Goal: Information Seeking & Learning: Learn about a topic

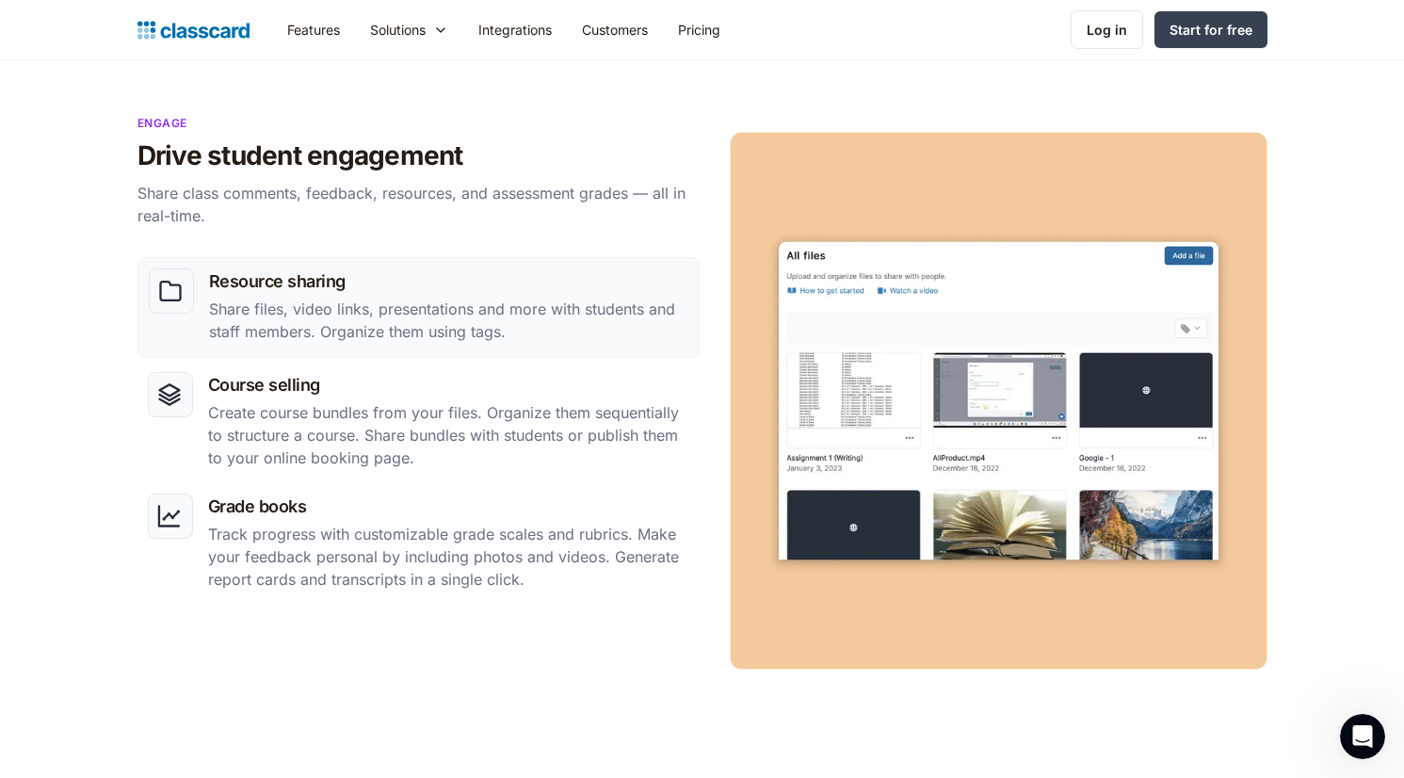
scroll to position [1633, 0]
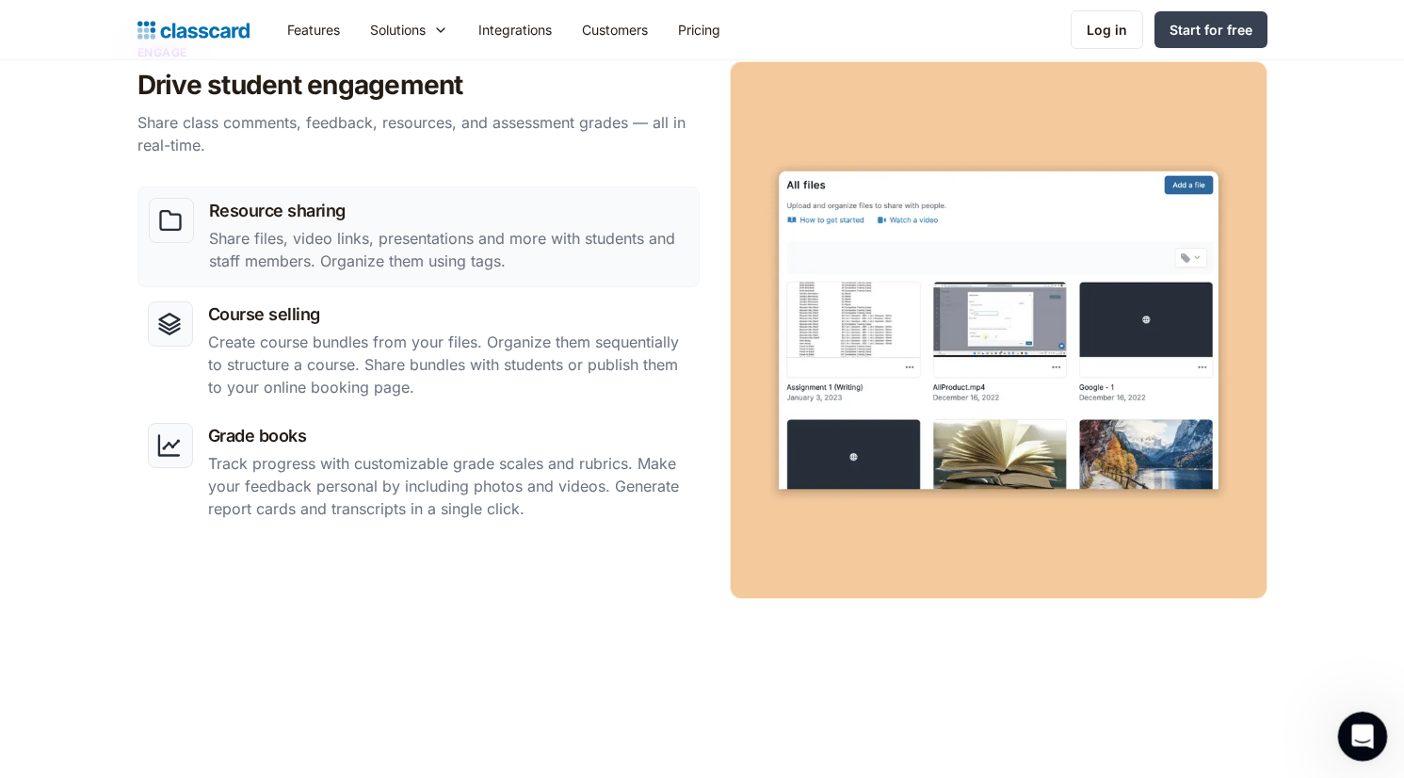
click at [1356, 722] on icon "Open Intercom Messenger" at bounding box center [1359, 733] width 31 height 31
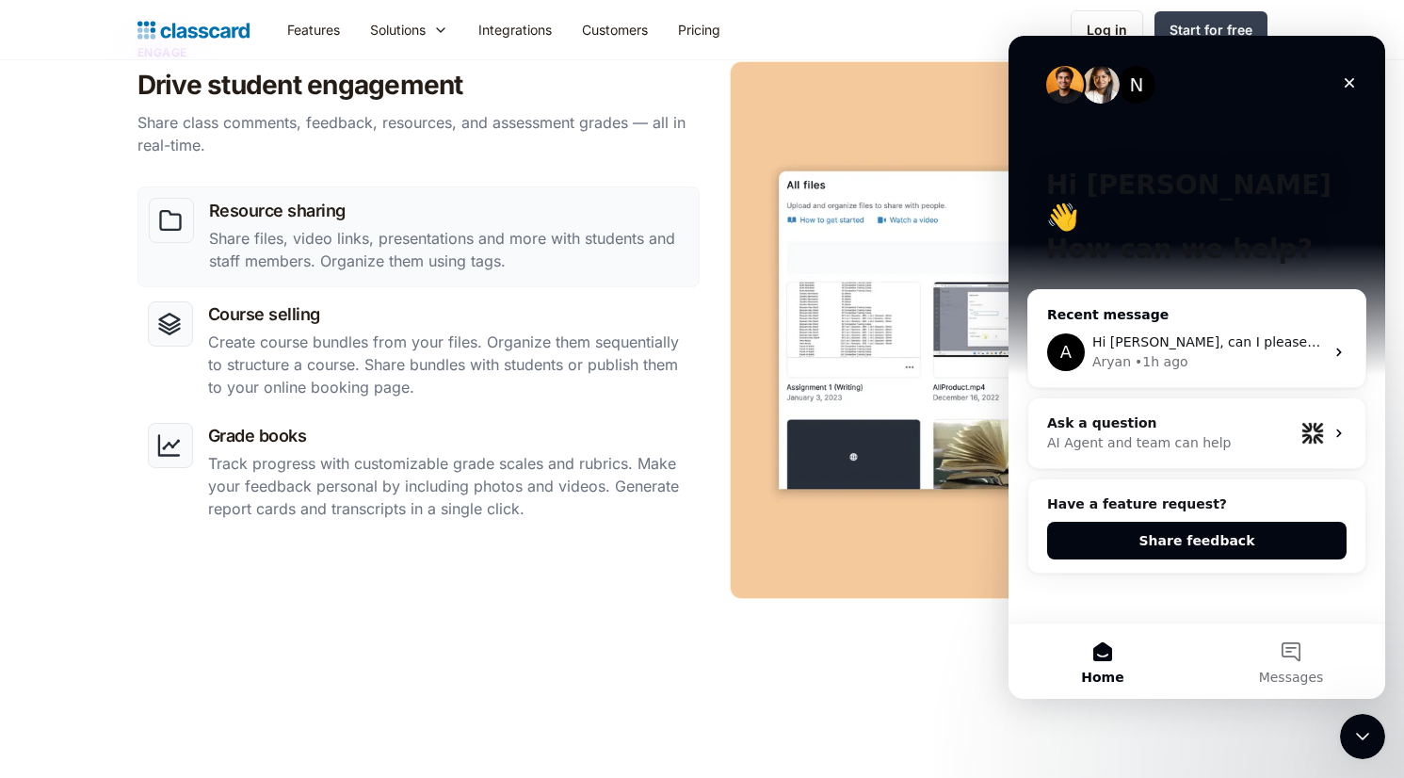
click at [1220, 352] on div "Aryan • 1h ago" at bounding box center [1208, 362] width 232 height 20
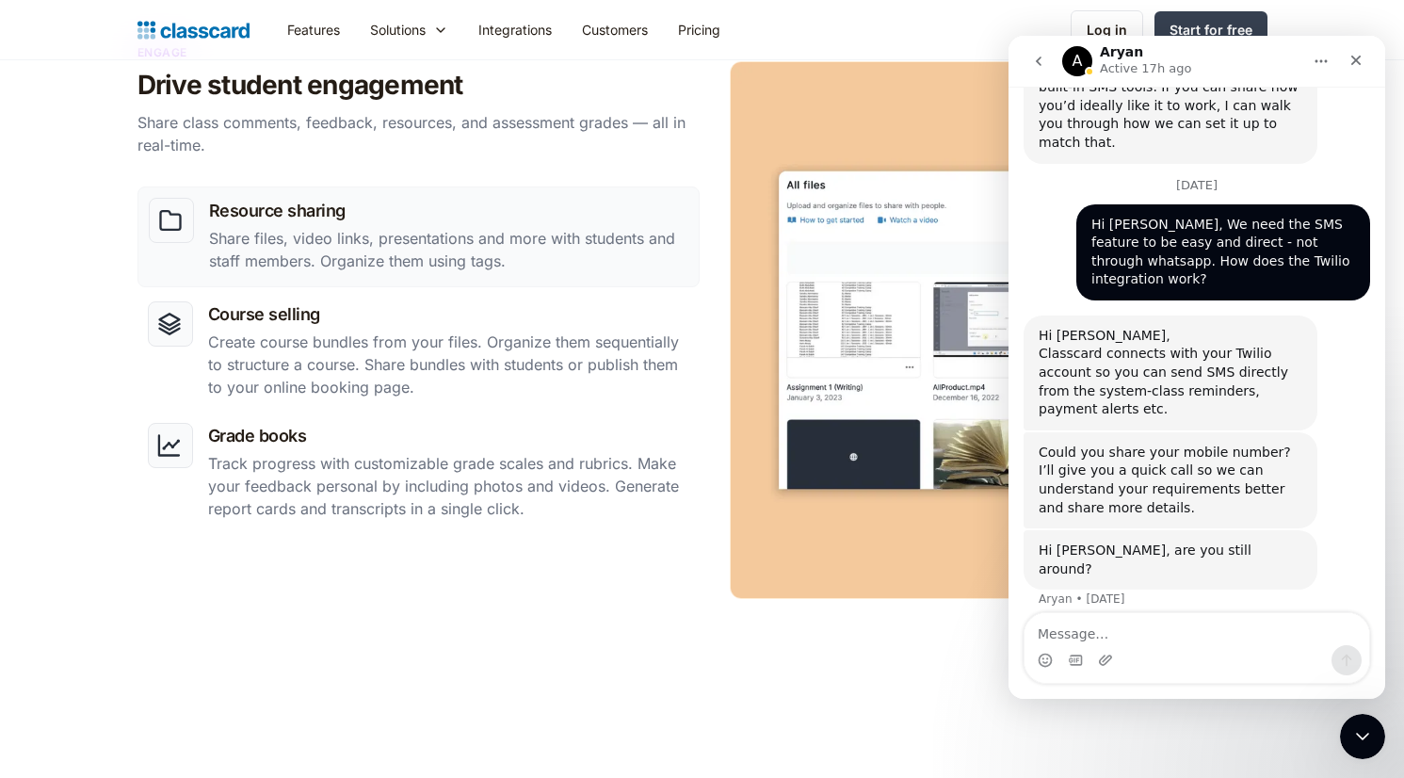
scroll to position [3158, 0]
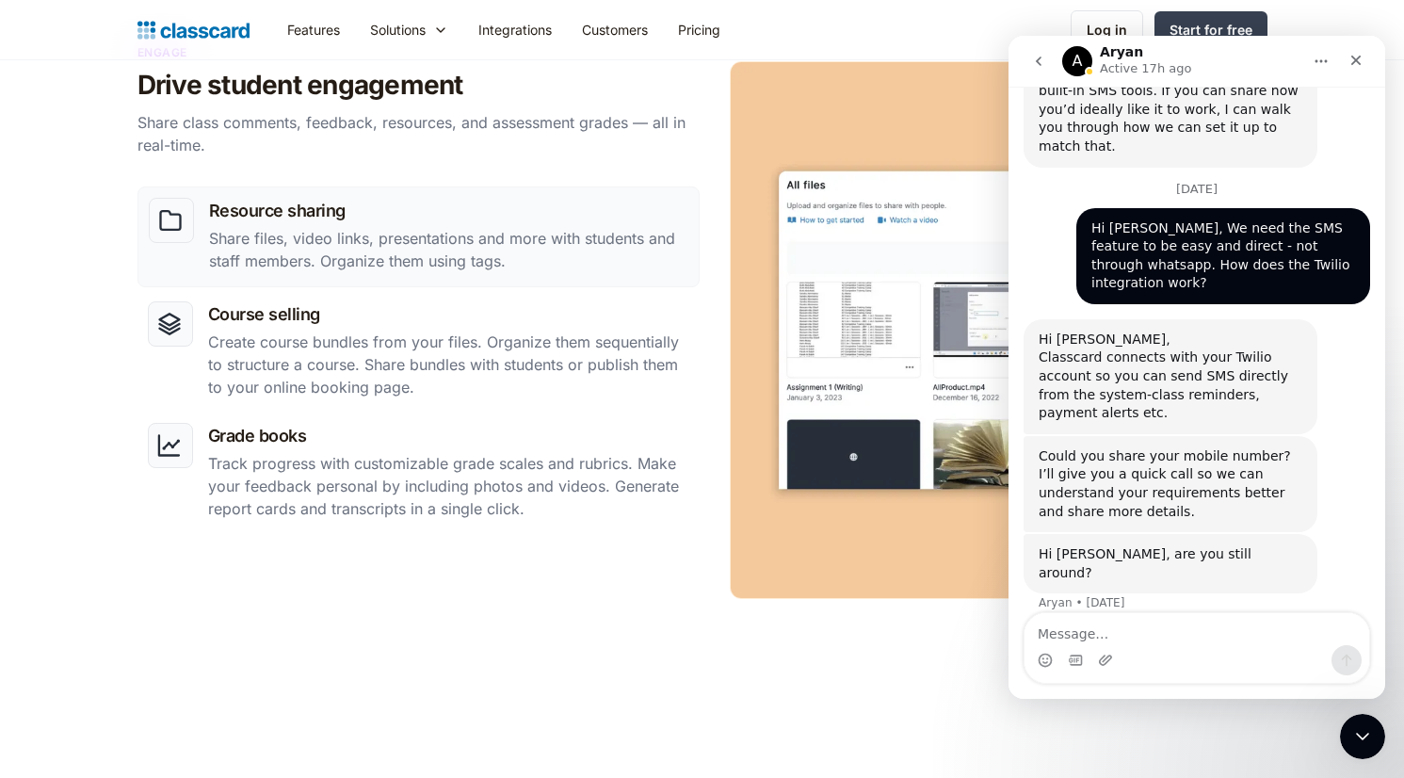
click at [602, 72] on h2 "Drive student engagement" at bounding box center [414, 85] width 555 height 33
click at [513, 24] on link "Integrations" at bounding box center [515, 29] width 104 height 42
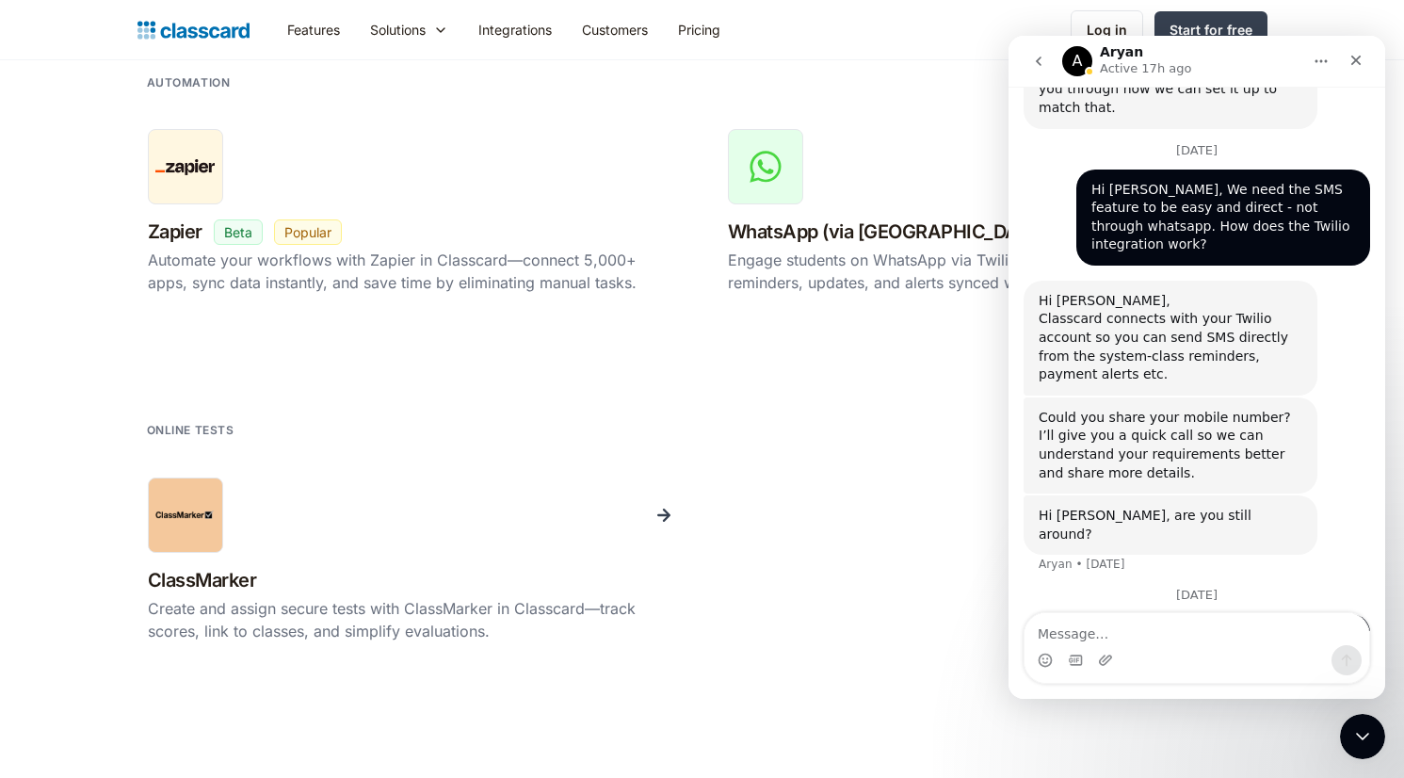
scroll to position [3296, 0]
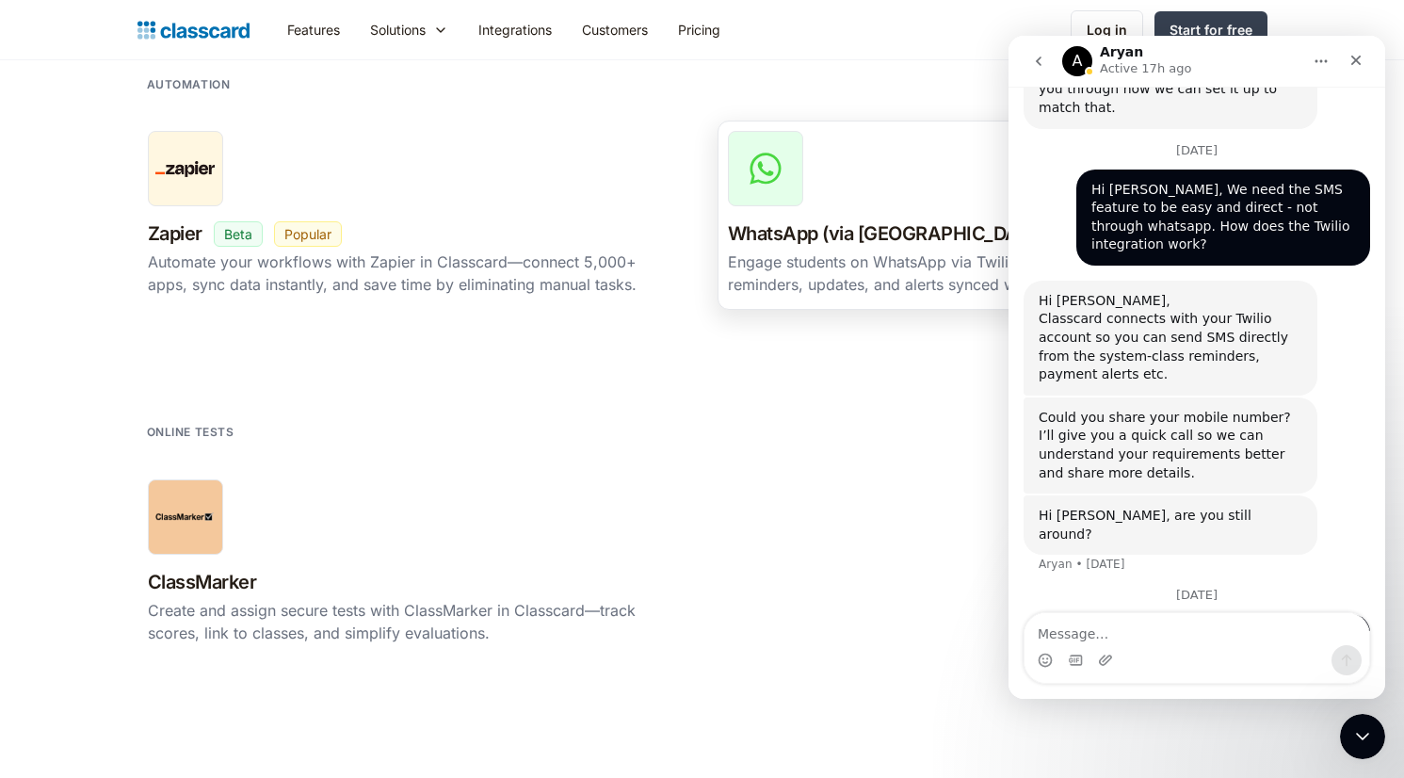
click at [794, 265] on div "Engage students on WhatsApp via Twilio in Classcard—automated reminders, update…" at bounding box center [992, 272] width 529 height 45
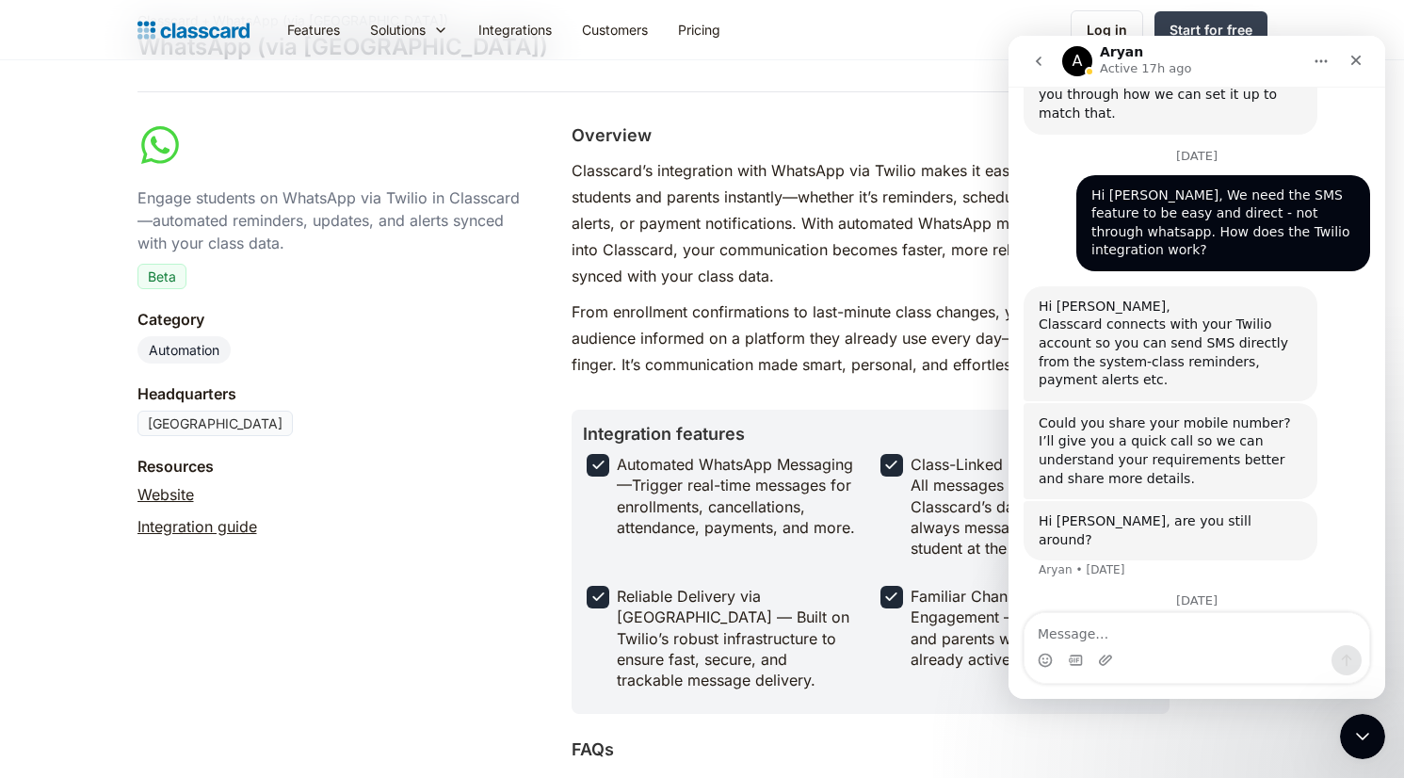
scroll to position [3197, 0]
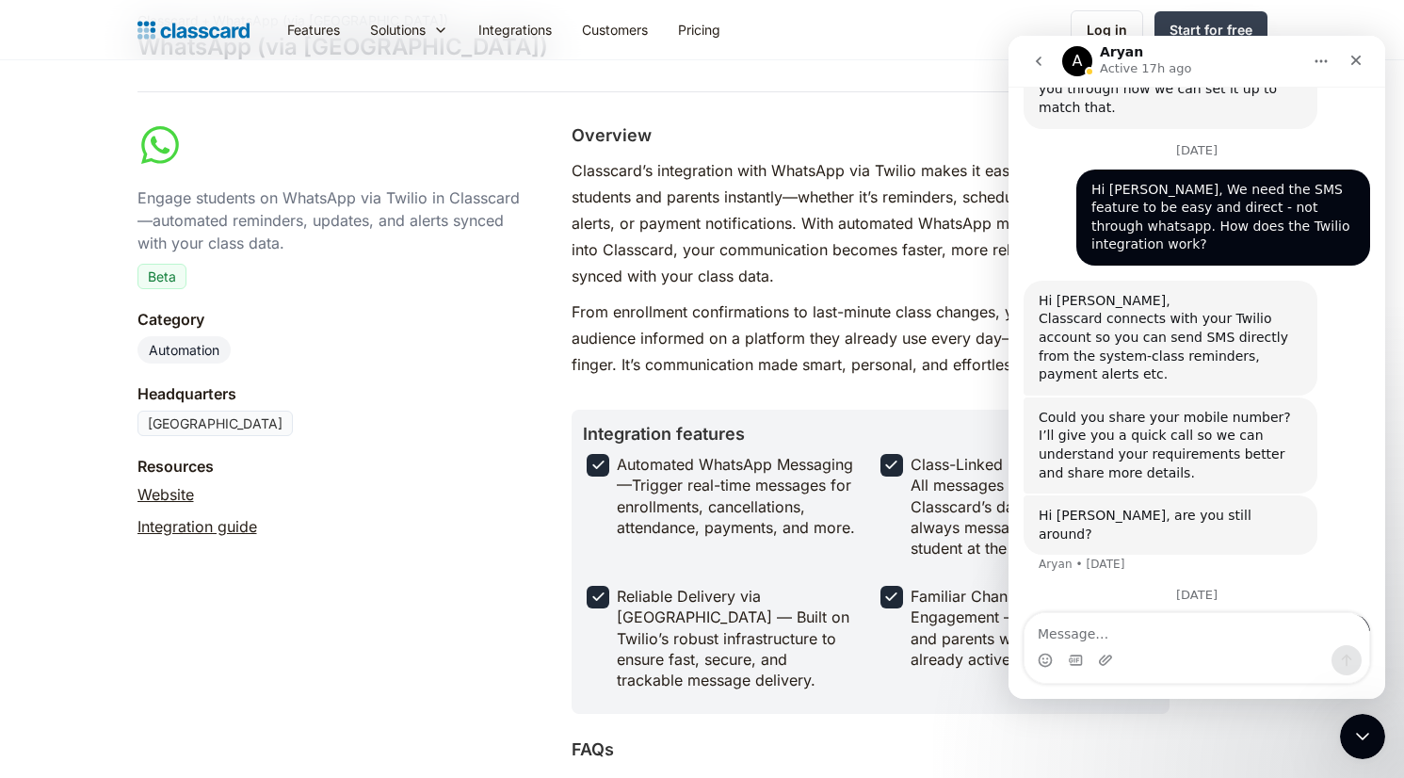
click at [1315, 57] on icon "Home" at bounding box center [1320, 61] width 15 height 15
click at [1357, 58] on icon "Close" at bounding box center [1355, 60] width 15 height 15
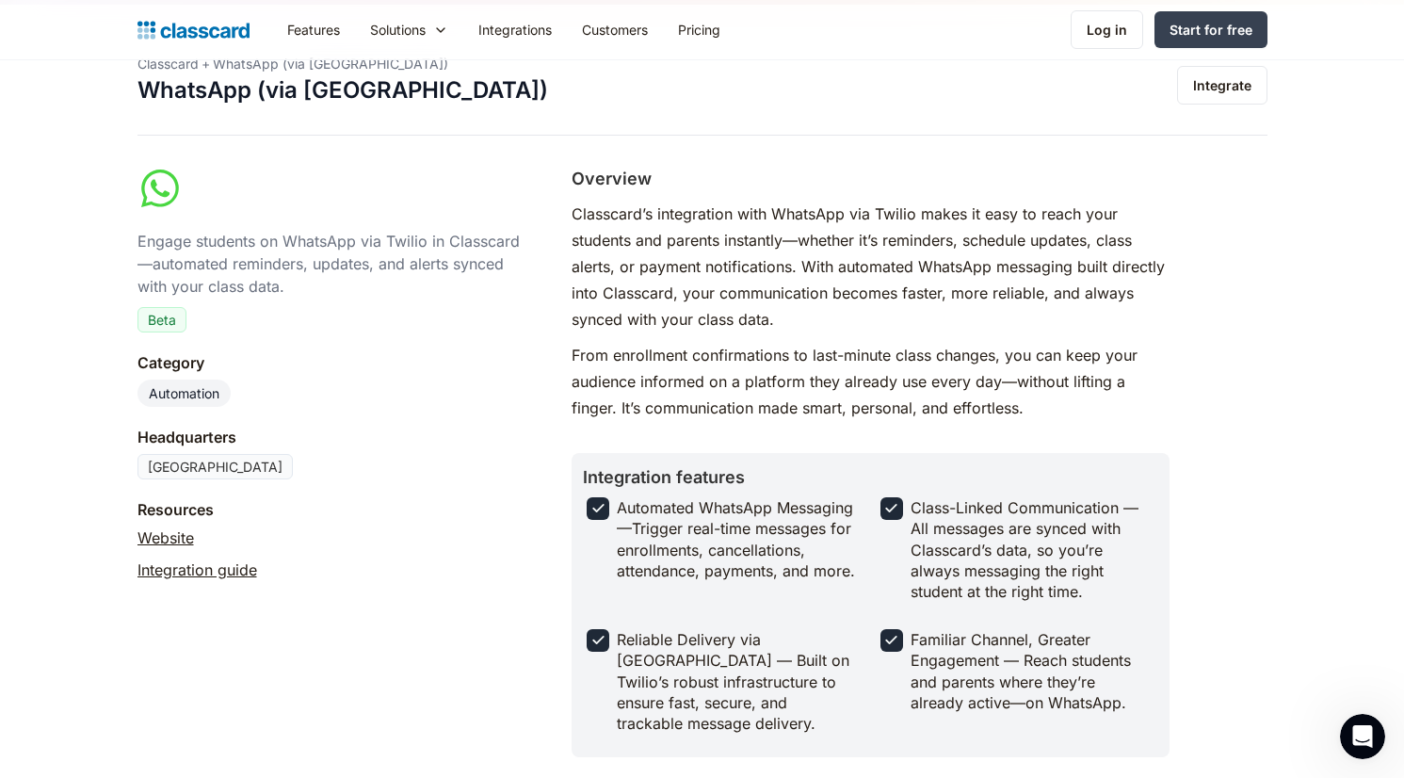
scroll to position [0, 0]
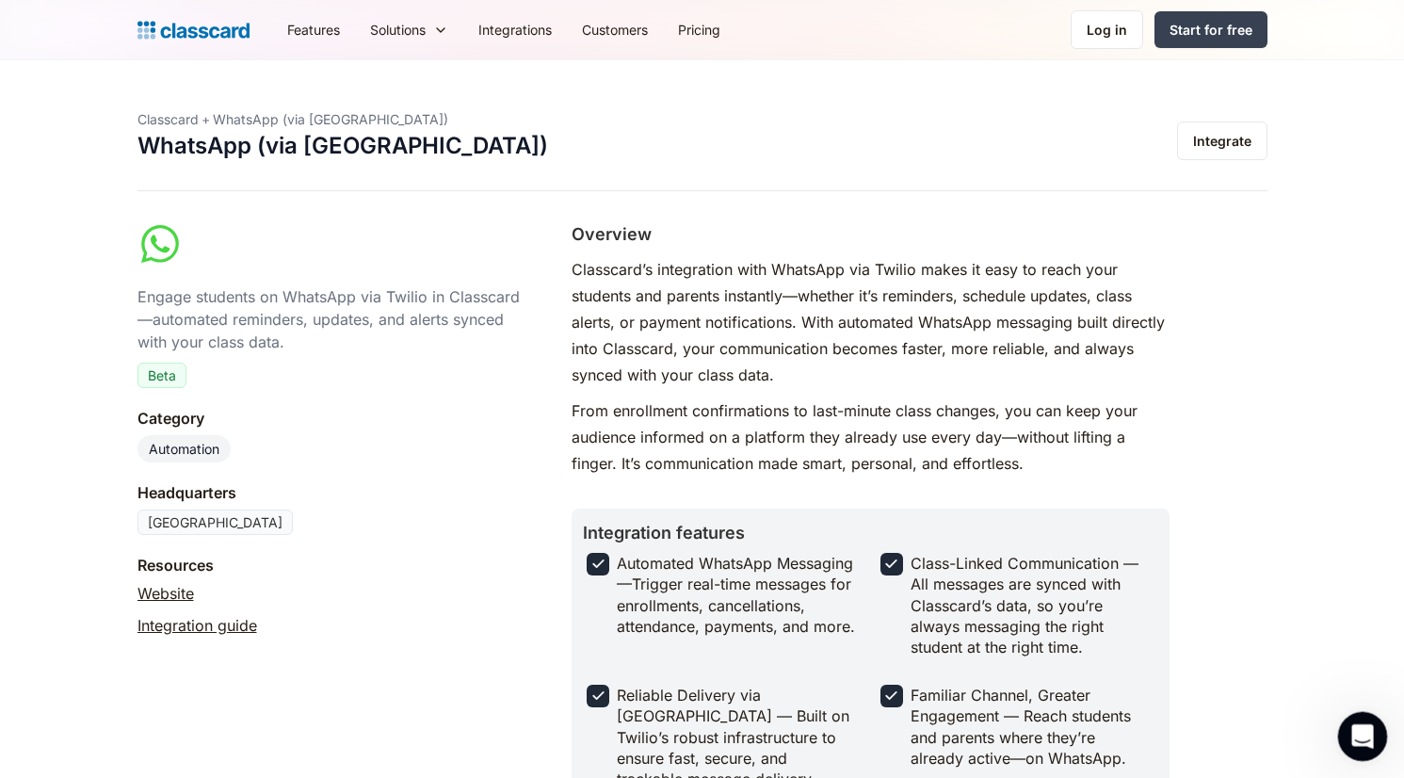
click at [1350, 734] on icon "Open Intercom Messenger" at bounding box center [1359, 733] width 31 height 31
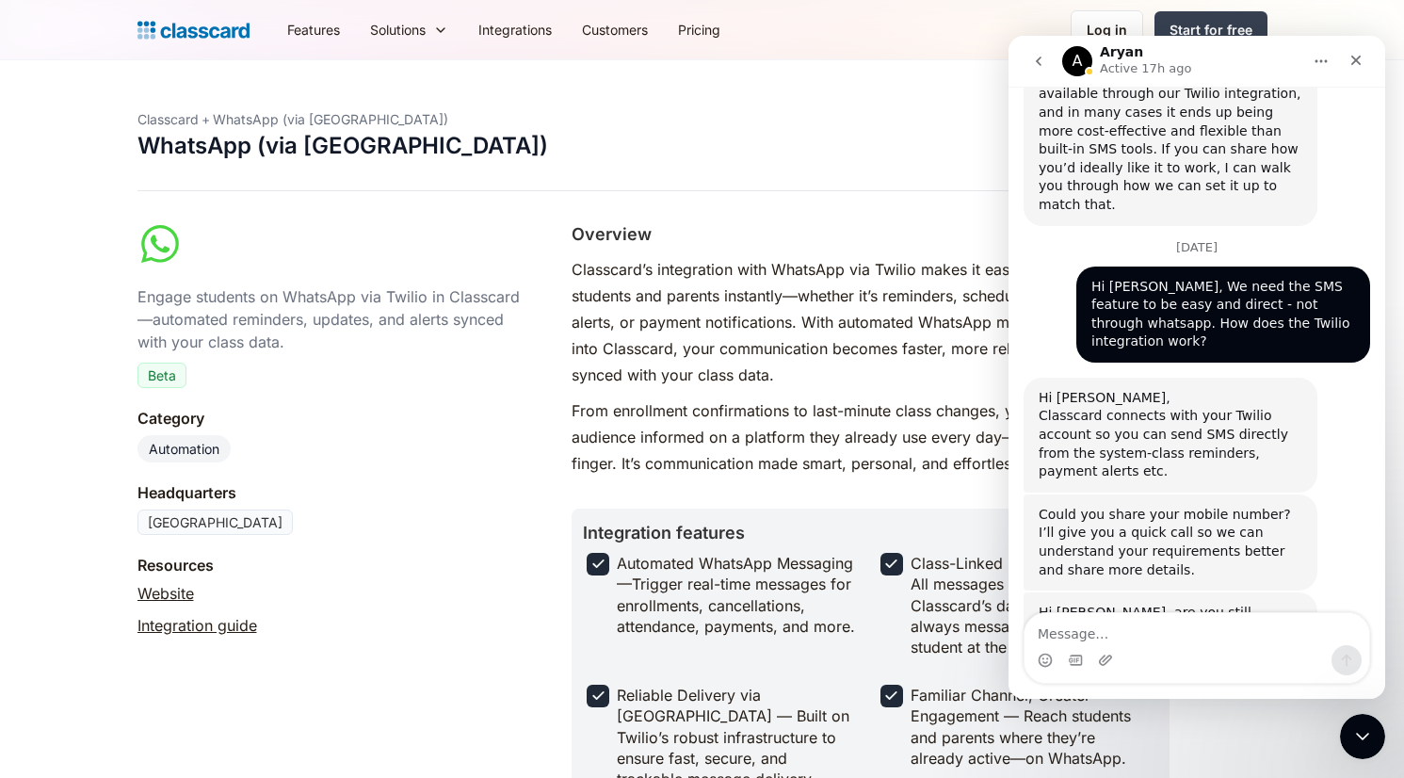
scroll to position [3197, 0]
